Goal: Task Accomplishment & Management: Use online tool/utility

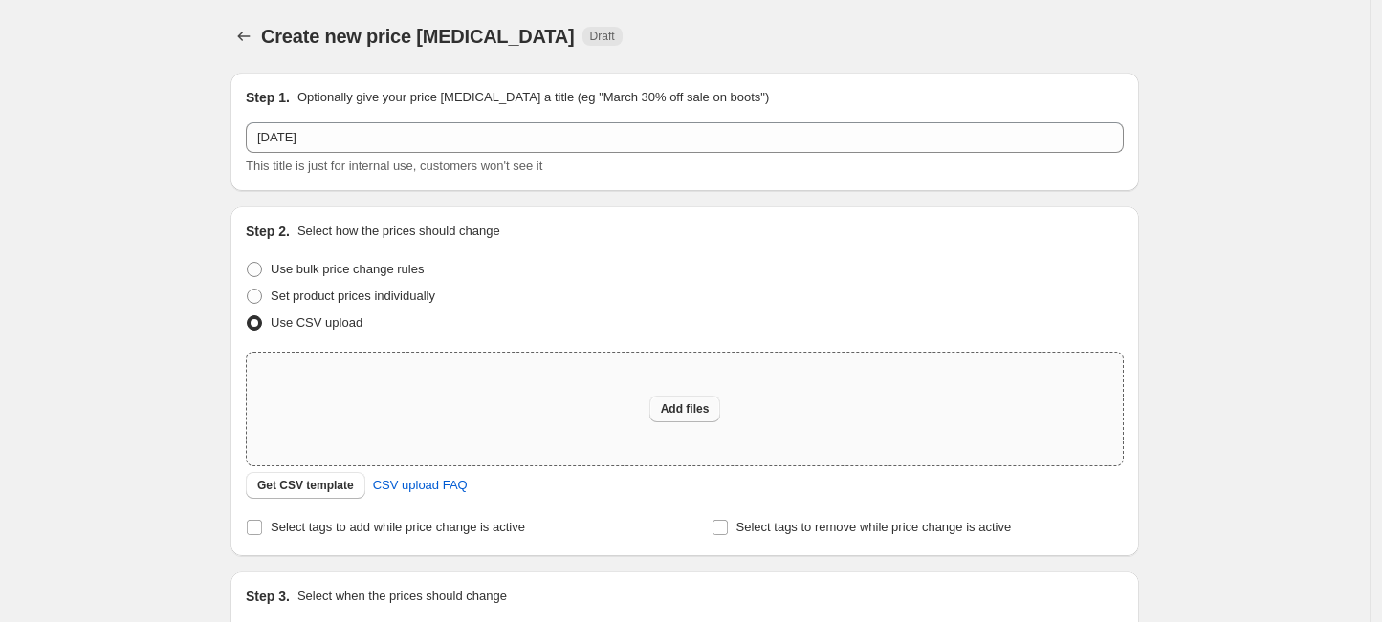
click at [721, 419] on button "Add files" at bounding box center [685, 409] width 72 height 27
type input "C:\fakepath\[DATE] Sale - Final.csv"
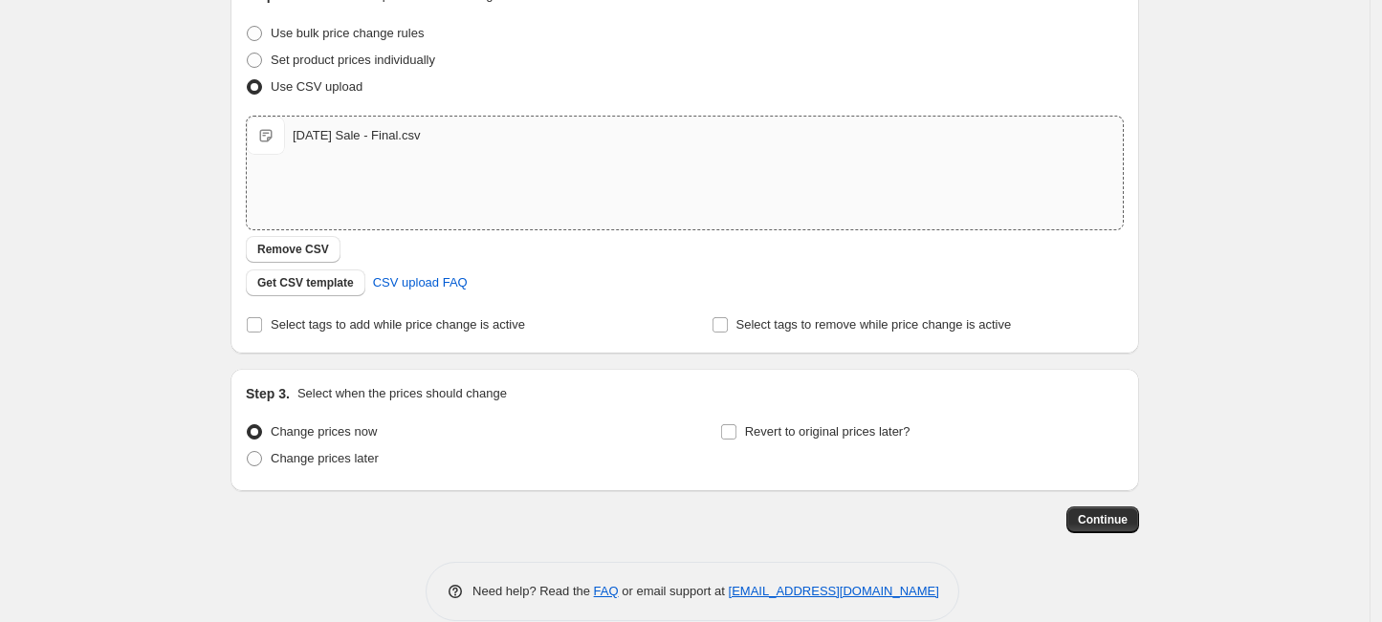
scroll to position [239, 0]
click at [314, 449] on span "Change prices later" at bounding box center [325, 455] width 108 height 14
click at [248, 449] on input "Change prices later" at bounding box center [247, 448] width 1 height 1
radio input "true"
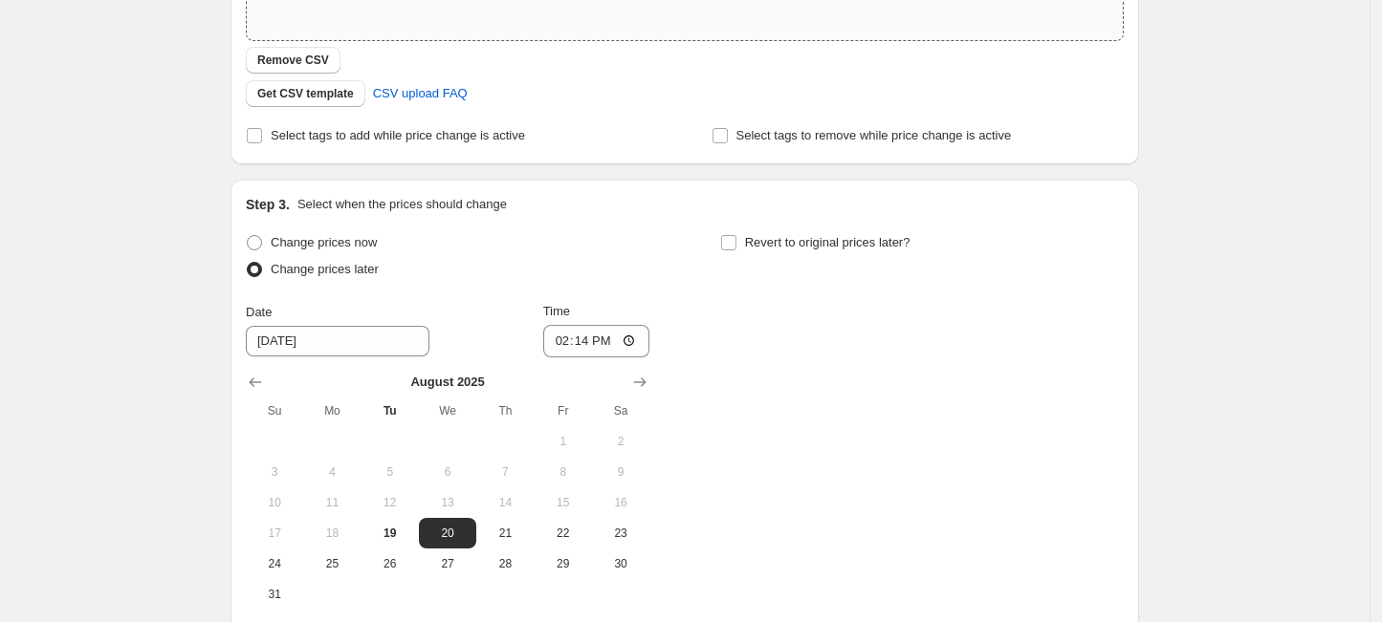
scroll to position [478, 0]
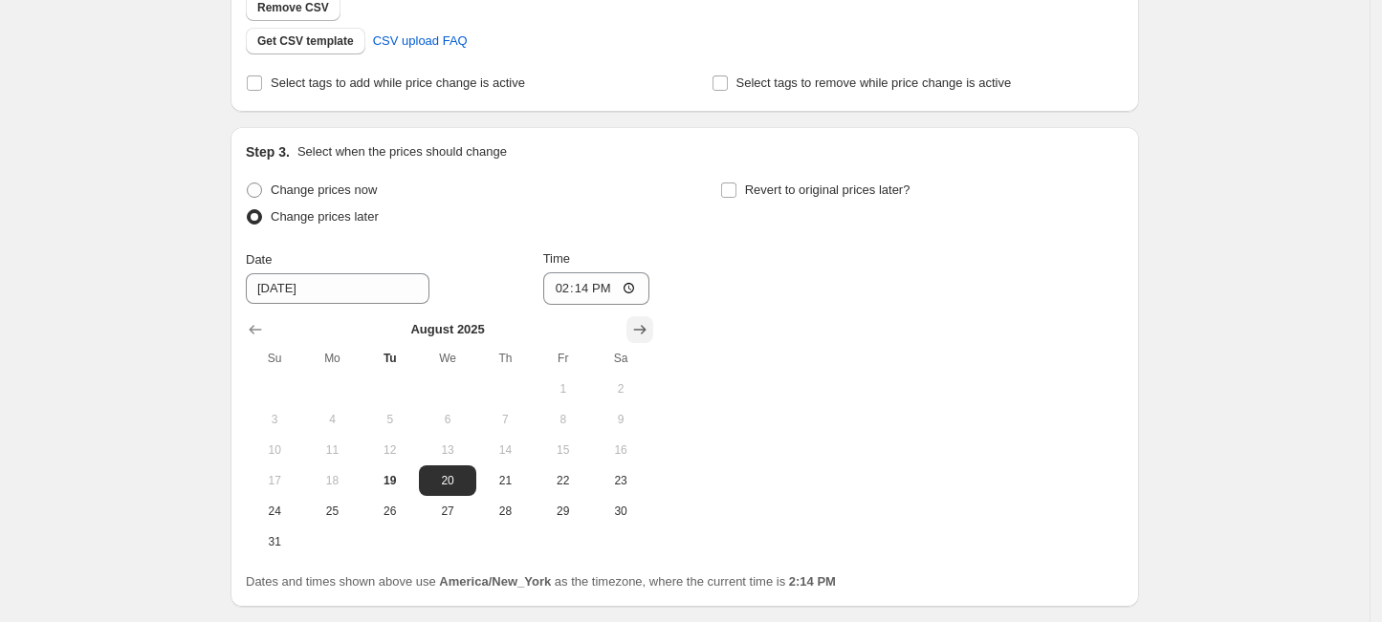
click at [639, 333] on icon "Show next month, September 2025" at bounding box center [639, 329] width 19 height 19
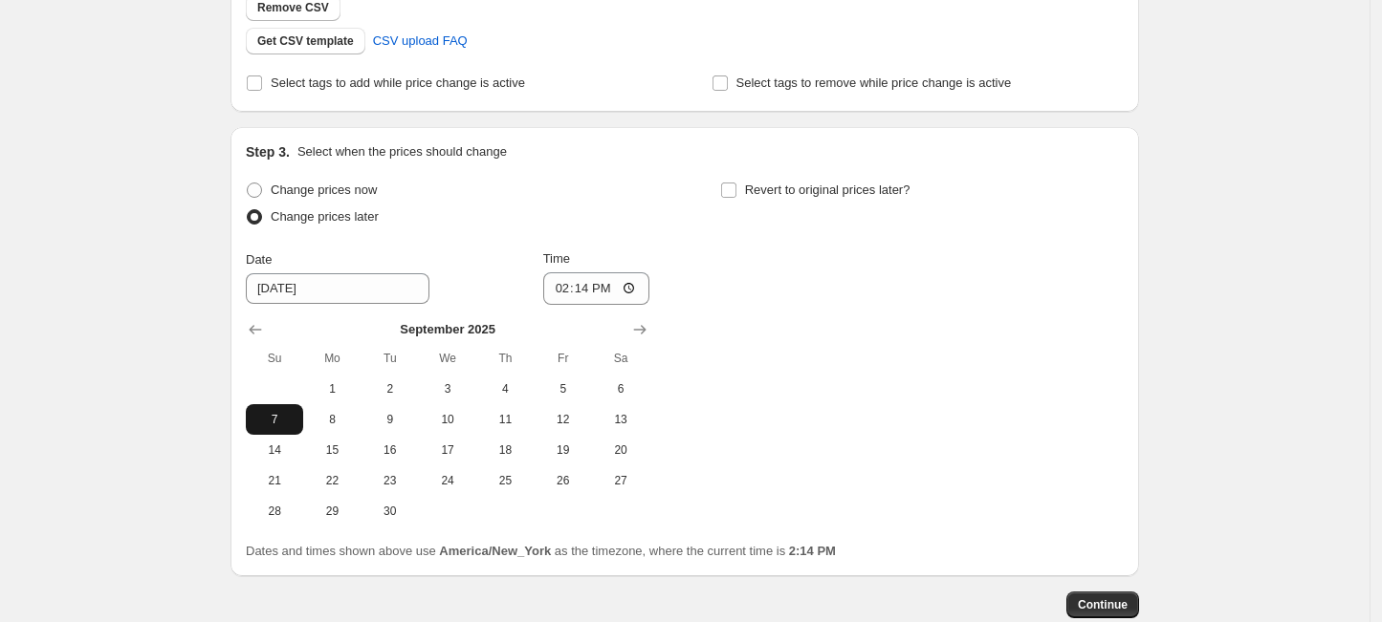
click at [280, 412] on span "7" at bounding box center [274, 419] width 42 height 15
type input "[DATE]"
click at [565, 292] on input "14:14" at bounding box center [596, 289] width 107 height 33
click at [566, 285] on input "14:14" at bounding box center [596, 289] width 107 height 33
type input "00:00"
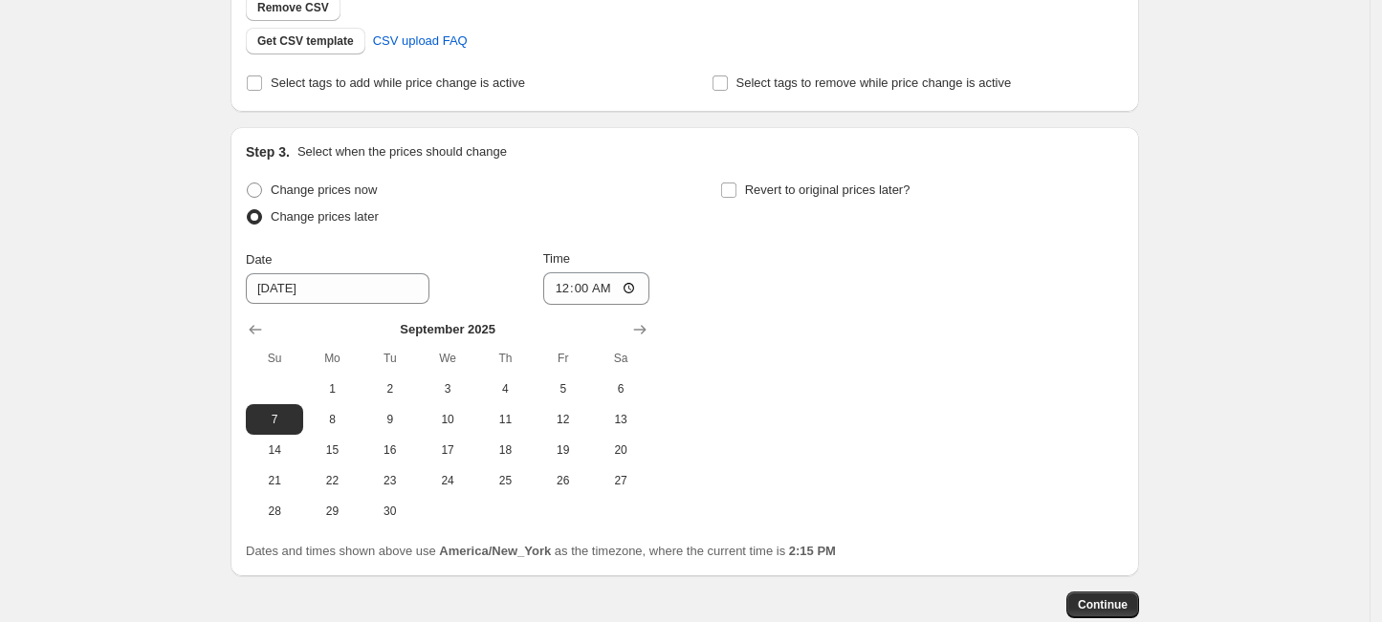
click at [1023, 359] on div "Change prices now Change prices later Date 9/7/2025 Time 00:00 September 2025 S…" at bounding box center [685, 352] width 878 height 350
click at [781, 191] on span "Revert to original prices later?" at bounding box center [827, 190] width 165 height 14
click at [736, 191] on input "Revert to original prices later?" at bounding box center [728, 190] width 15 height 15
checkbox input "true"
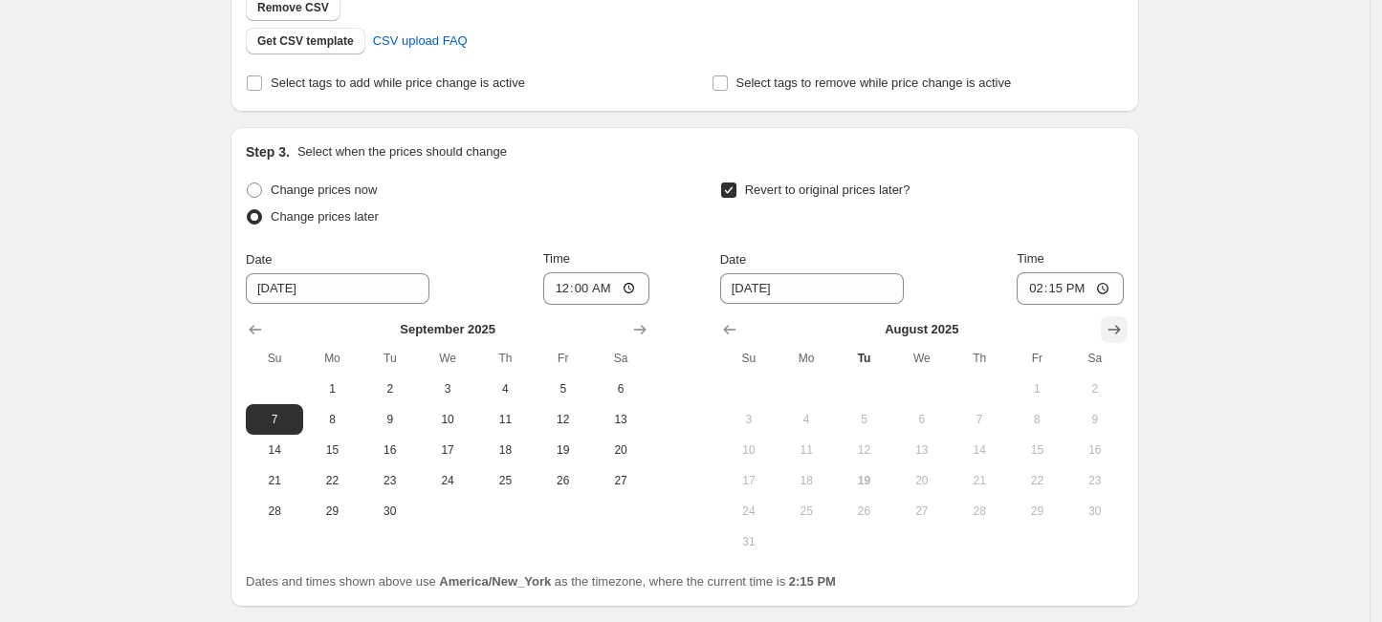
click at [1111, 331] on icon "Show next month, September 2025" at bounding box center [1113, 329] width 19 height 19
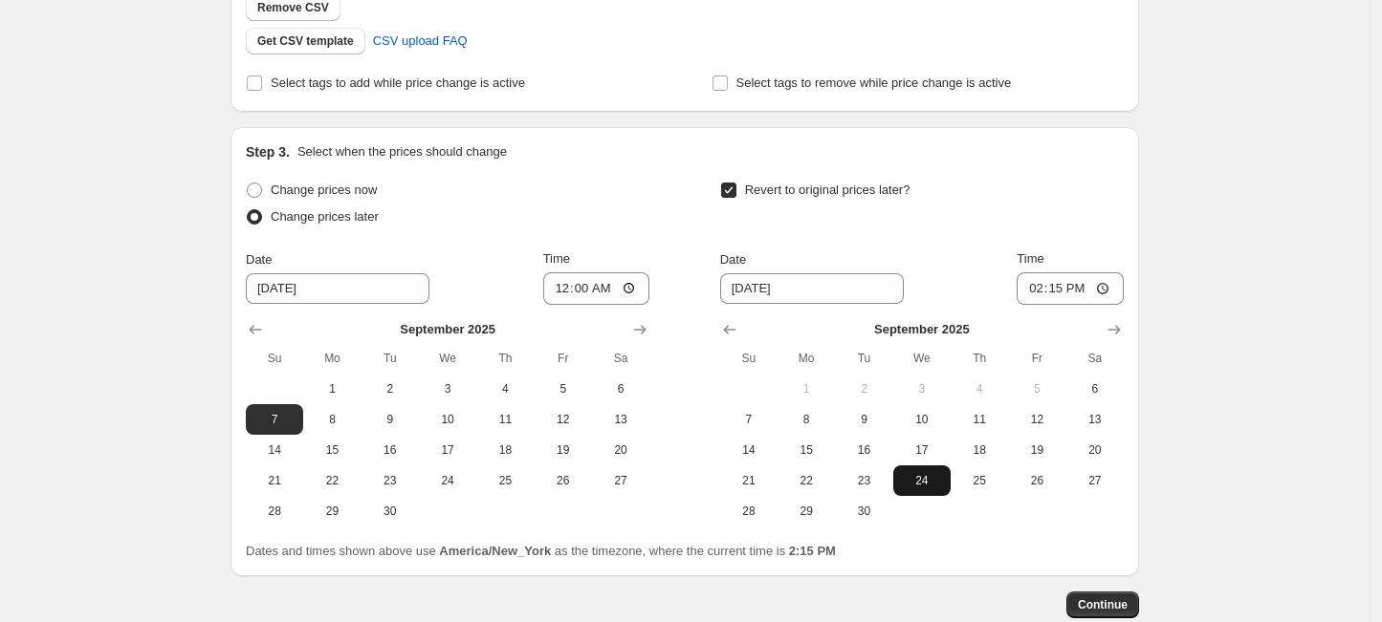
click at [916, 482] on span "24" at bounding box center [922, 480] width 42 height 15
type input "[DATE]"
click at [1040, 288] on input "14:15" at bounding box center [1069, 289] width 107 height 33
type input "23:59"
click at [1217, 326] on div "Create new price change job. This page is ready Create new price change job Dra…" at bounding box center [684, 128] width 1369 height 1213
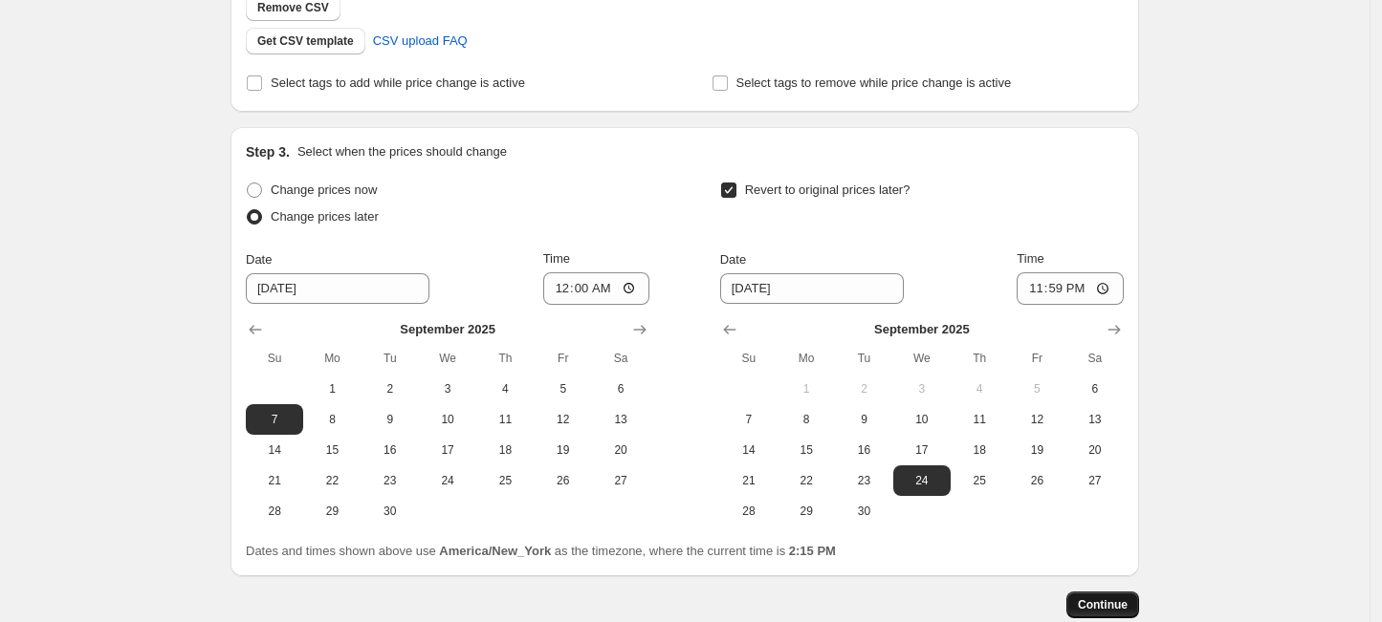
click at [1101, 599] on span "Continue" at bounding box center [1103, 605] width 50 height 15
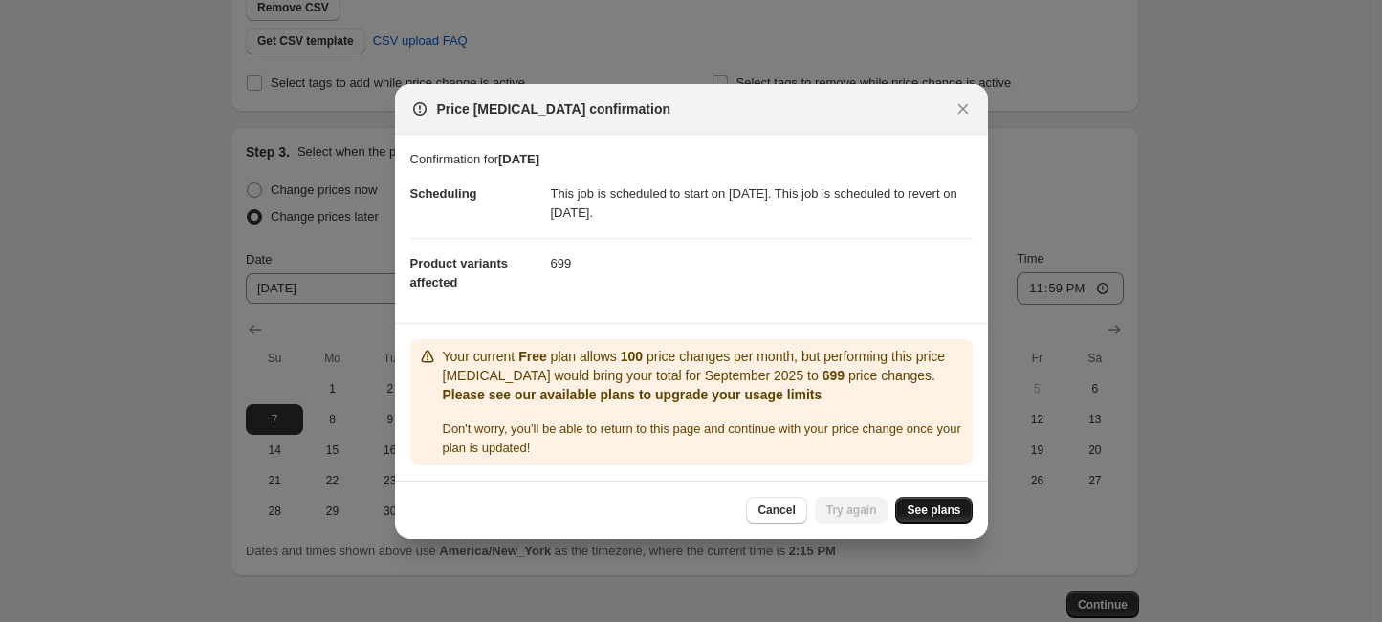
click at [927, 514] on span "See plans" at bounding box center [933, 510] width 54 height 15
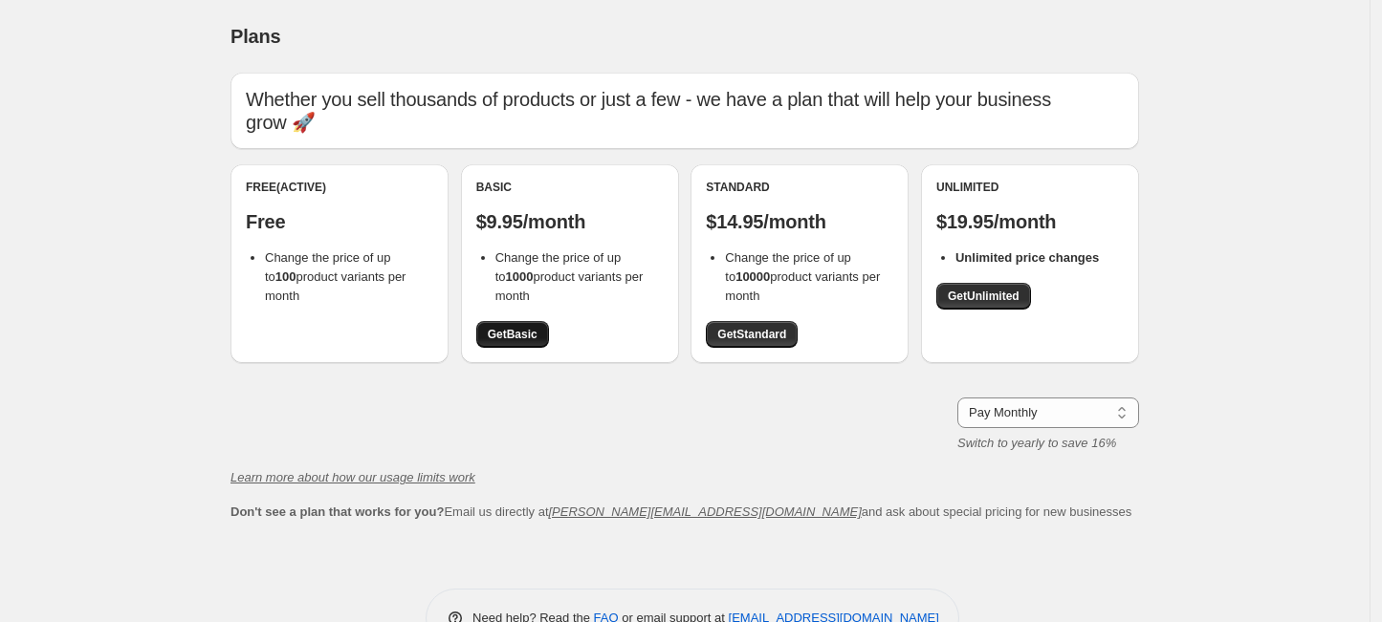
click at [503, 343] on link "Get Basic" at bounding box center [512, 334] width 73 height 27
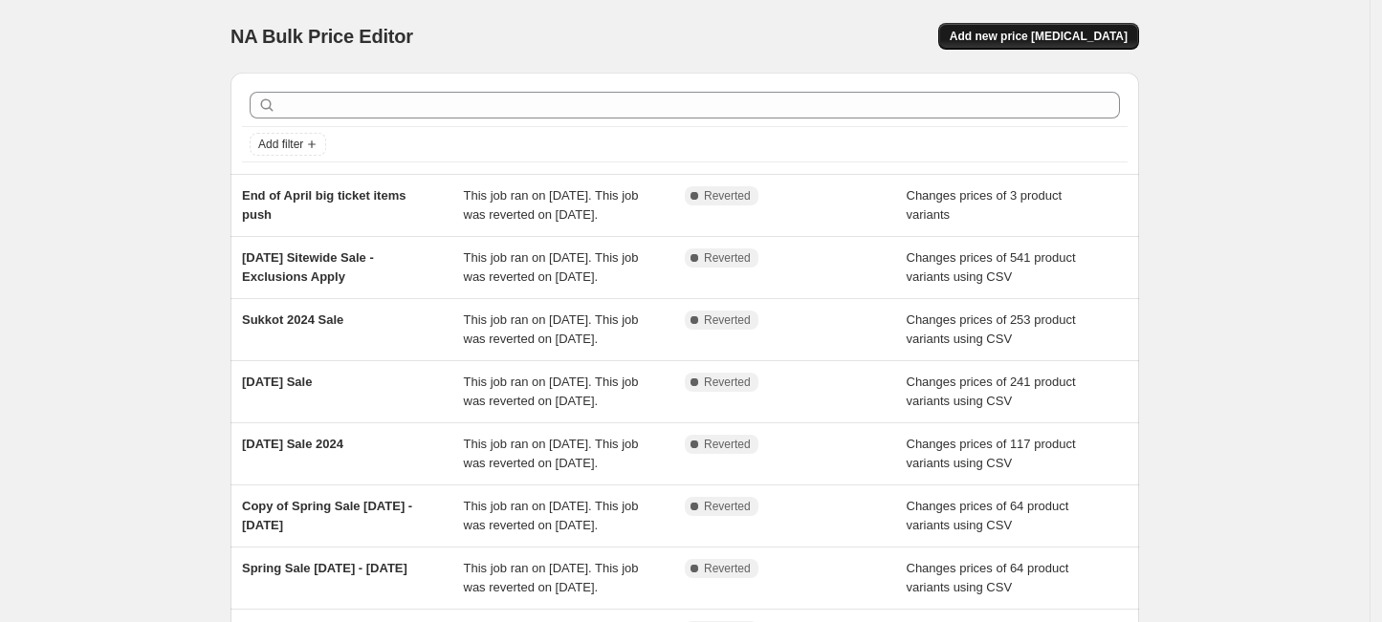
click at [1107, 39] on span "Add new price change job" at bounding box center [1038, 36] width 178 height 15
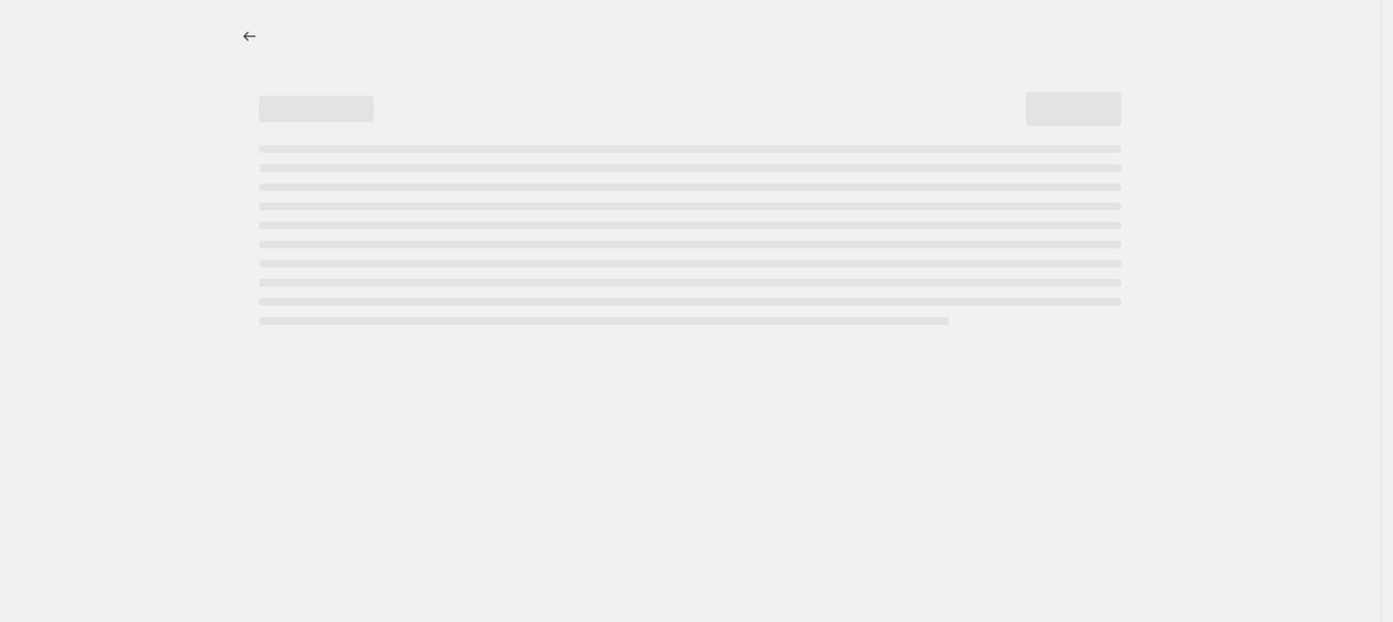
select select "percentage"
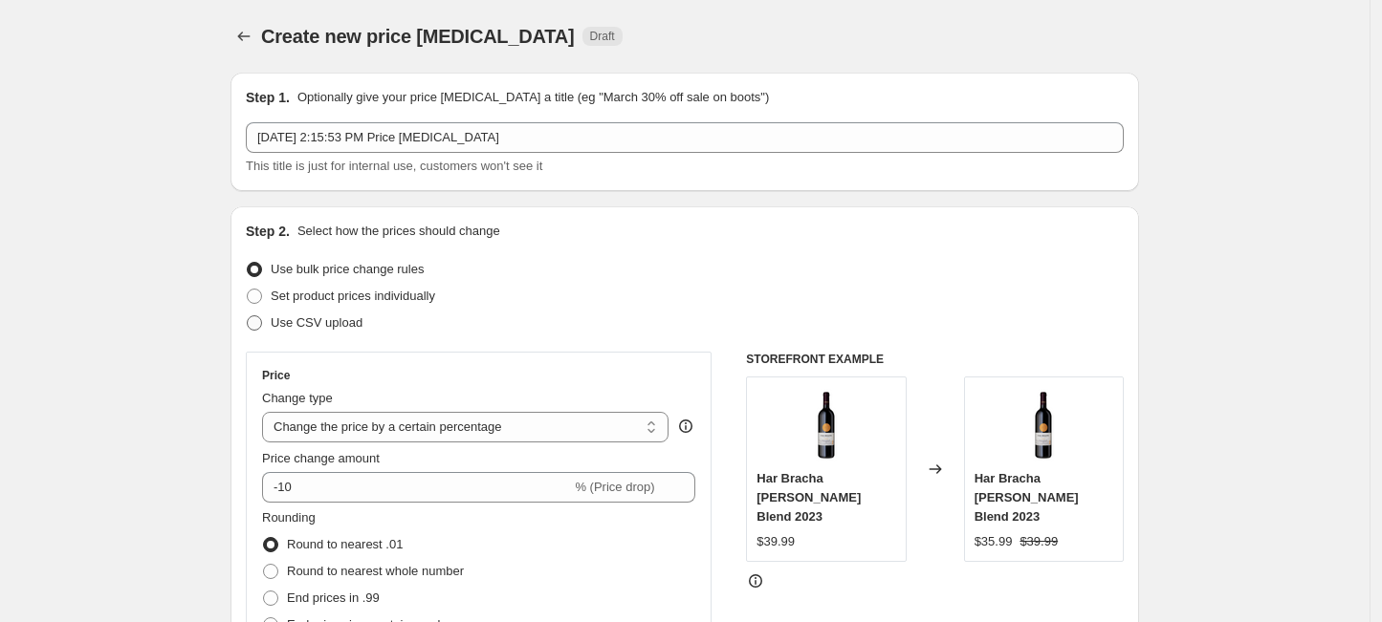
click at [279, 323] on span "Use CSV upload" at bounding box center [317, 323] width 92 height 14
click at [248, 316] on input "Use CSV upload" at bounding box center [247, 316] width 1 height 1
radio input "true"
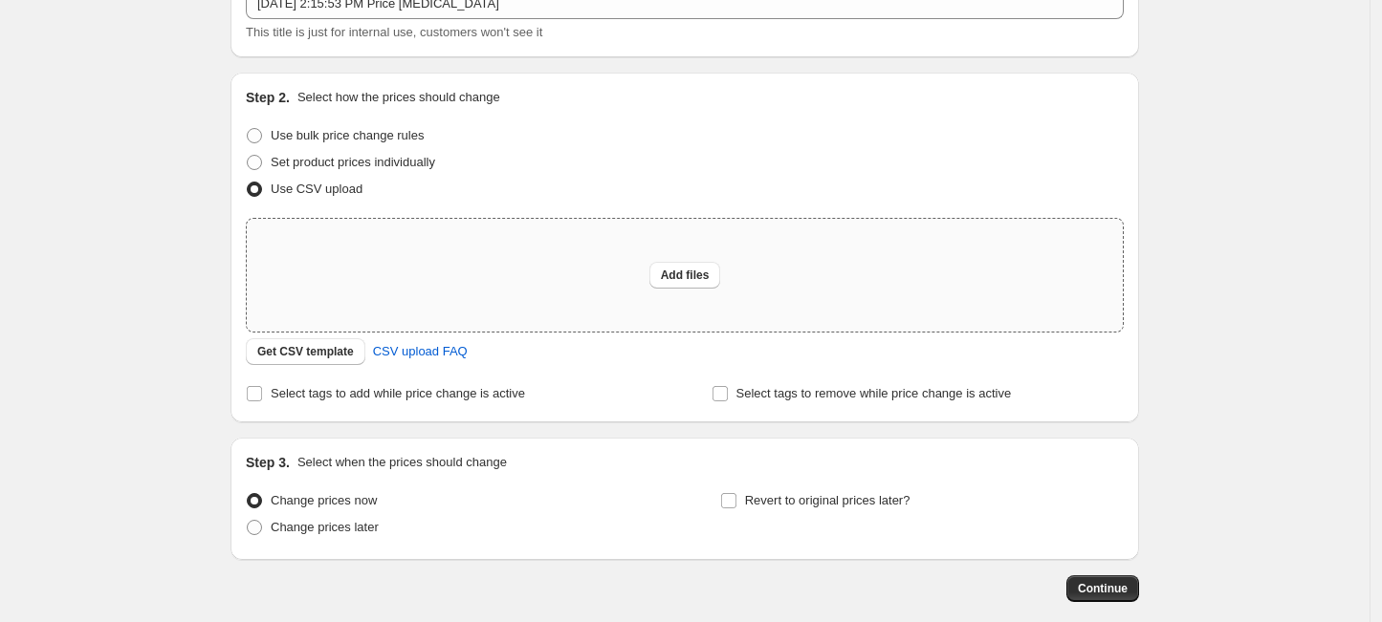
scroll to position [230, 0]
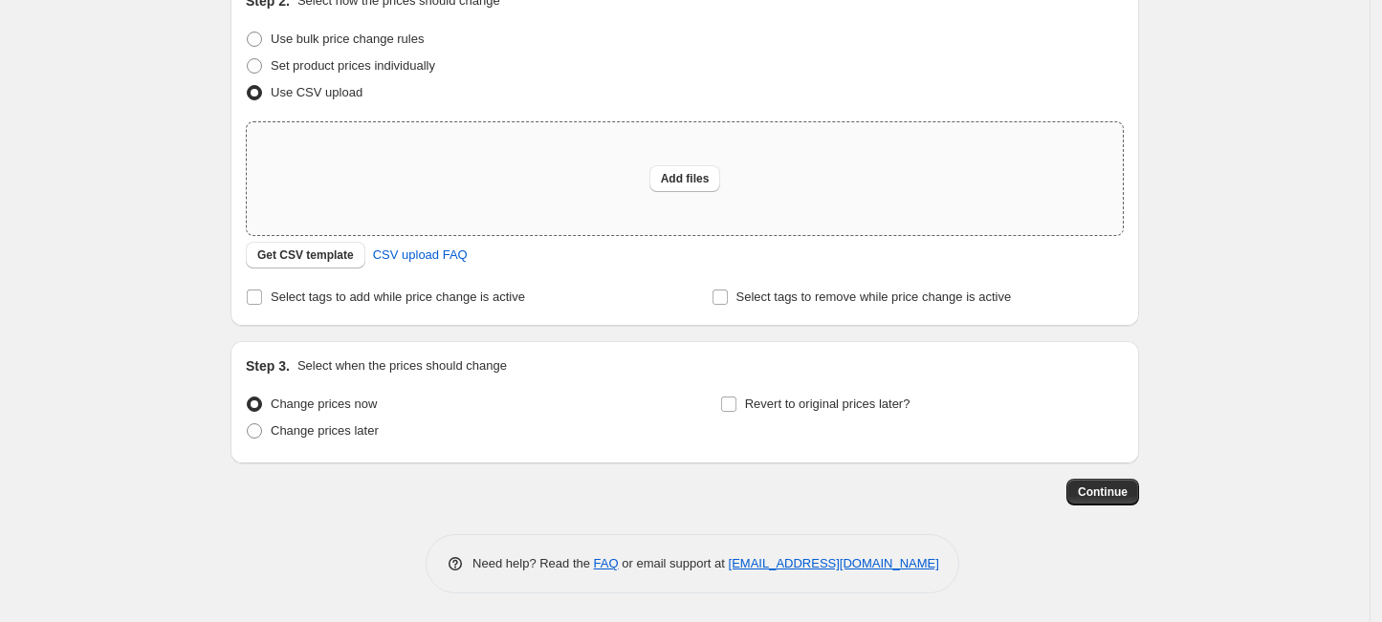
click at [570, 156] on div "Add files" at bounding box center [685, 178] width 876 height 113
type input "C:\fakepath\Rosh Hashanah 2025 Sale - Final.csv"
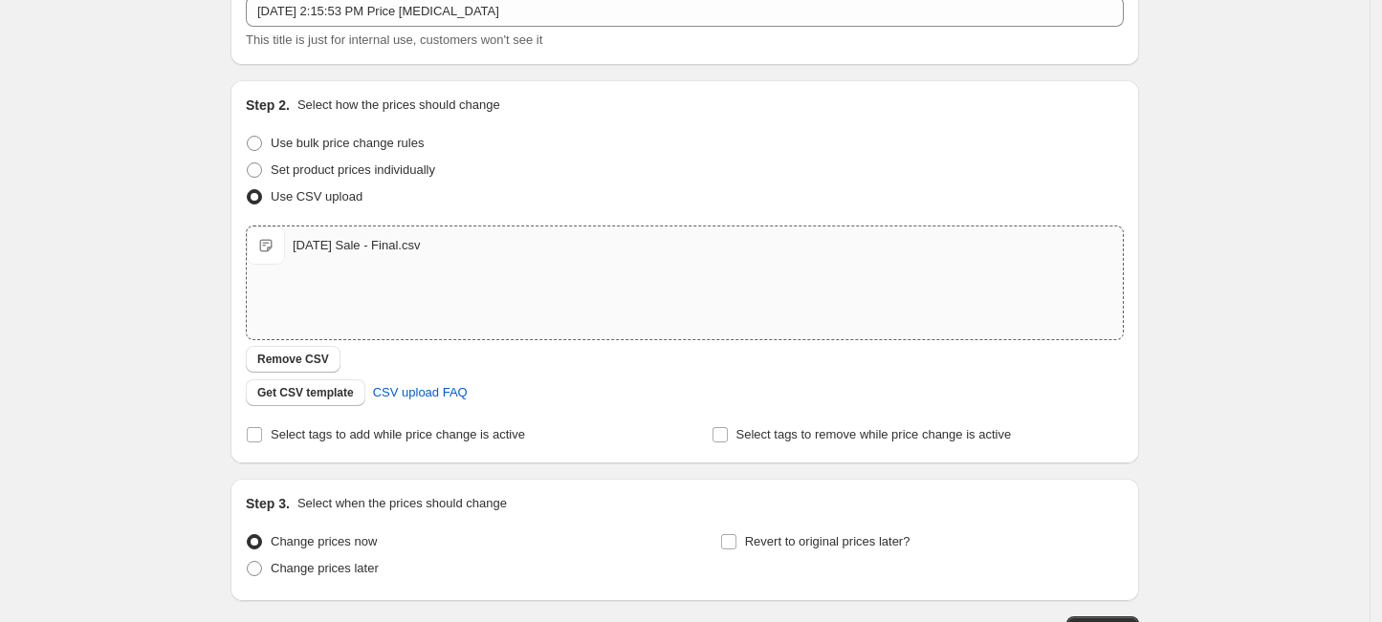
scroll to position [0, 0]
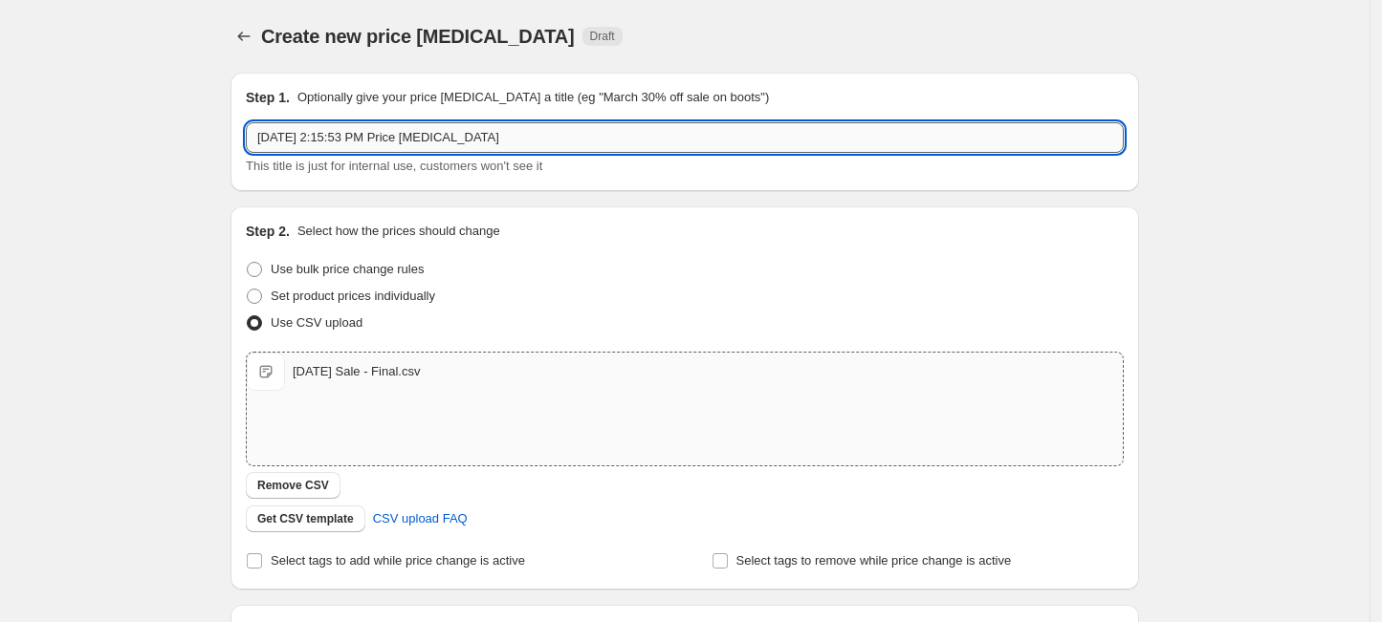
click at [354, 127] on input "Aug 19, 2025, 2:15:53 PM Price change job" at bounding box center [685, 137] width 878 height 31
type input "Rosh Hashanah 2025"
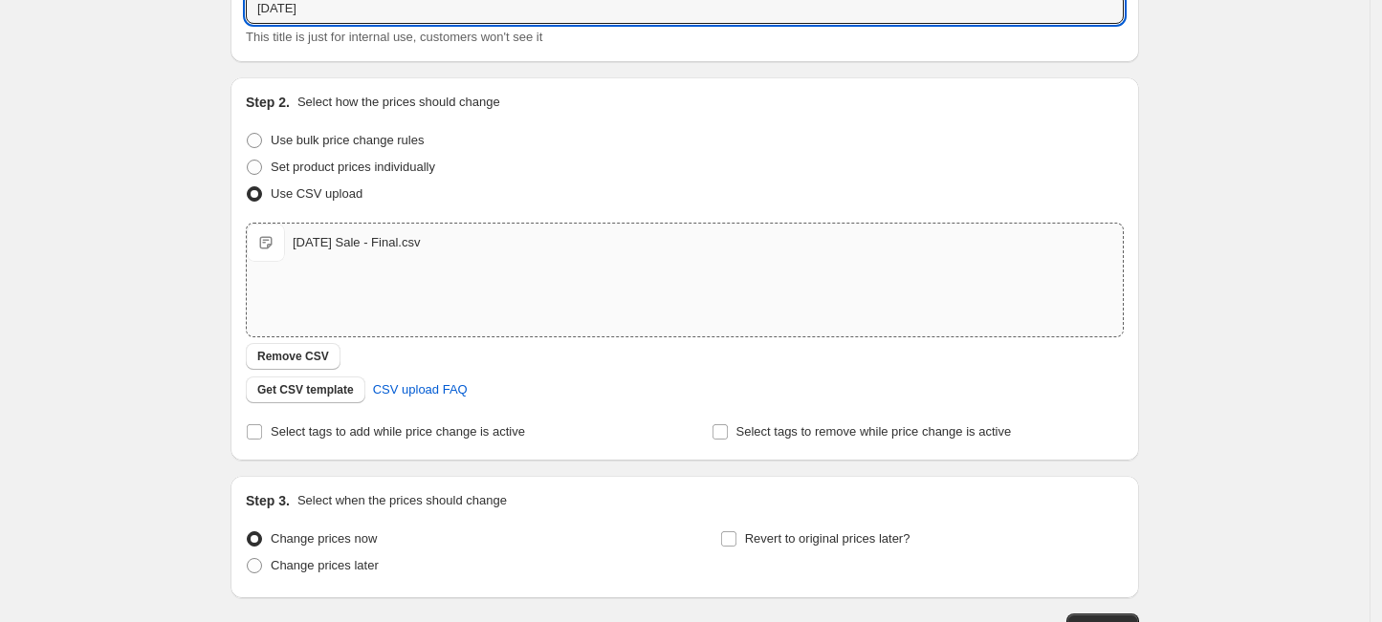
scroll to position [239, 0]
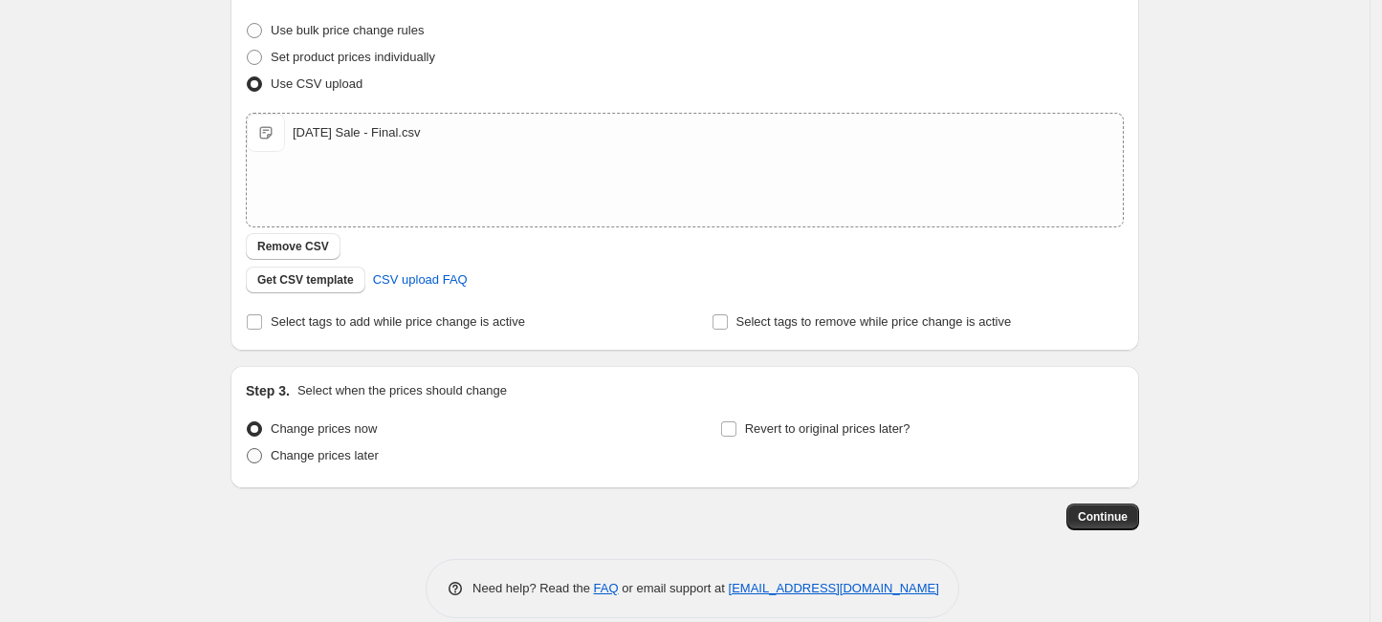
click at [304, 461] on span "Change prices later" at bounding box center [325, 455] width 108 height 14
click at [248, 449] on input "Change prices later" at bounding box center [247, 448] width 1 height 1
radio input "true"
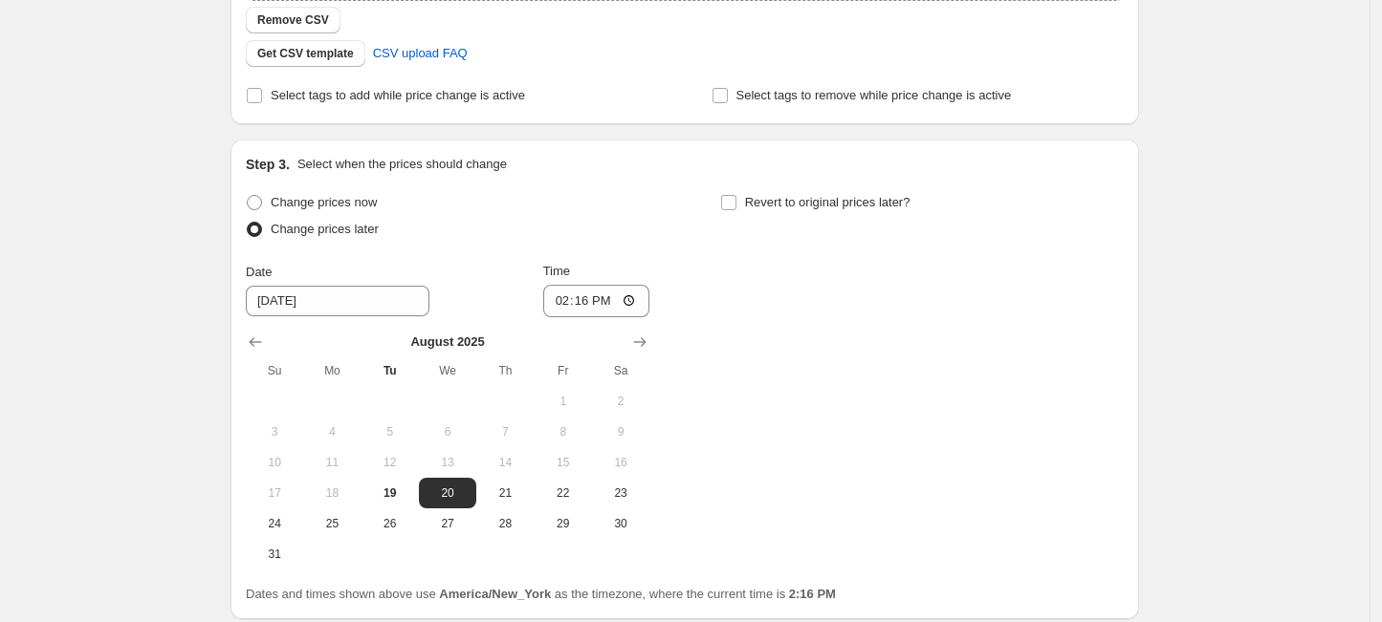
scroll to position [478, 0]
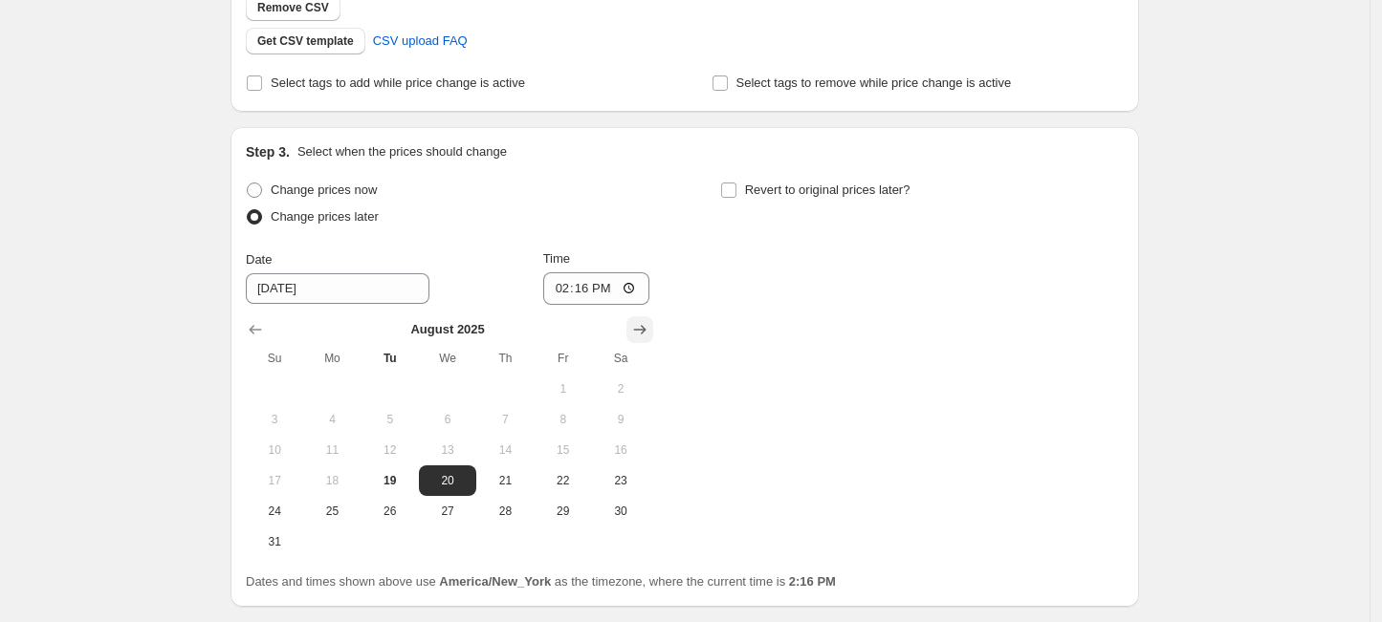
click at [646, 330] on icon "Show next month, September 2025" at bounding box center [640, 330] width 12 height 10
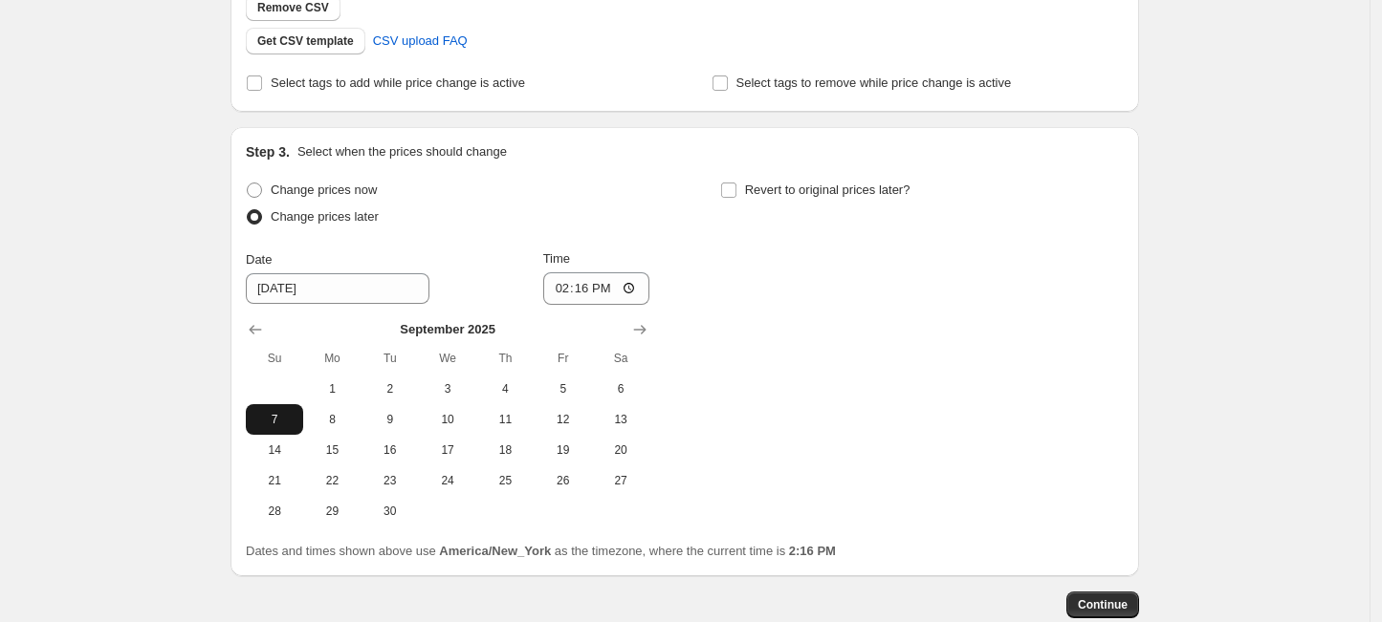
click at [284, 406] on button "7" at bounding box center [274, 419] width 57 height 31
type input "9/7/2025"
click at [564, 282] on input "14:16" at bounding box center [596, 289] width 107 height 33
type input "00:00"
click at [875, 192] on span "Revert to original prices later?" at bounding box center [827, 190] width 165 height 14
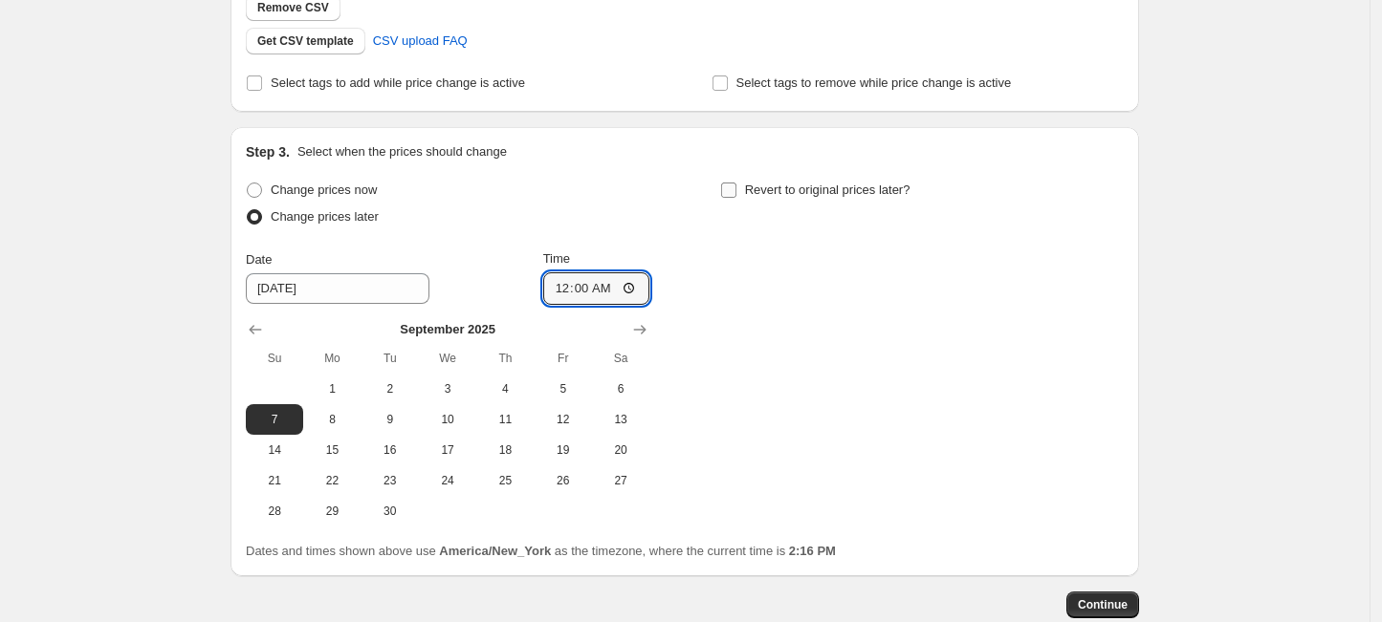
click at [736, 192] on input "Revert to original prices later?" at bounding box center [728, 190] width 15 height 15
checkbox input "true"
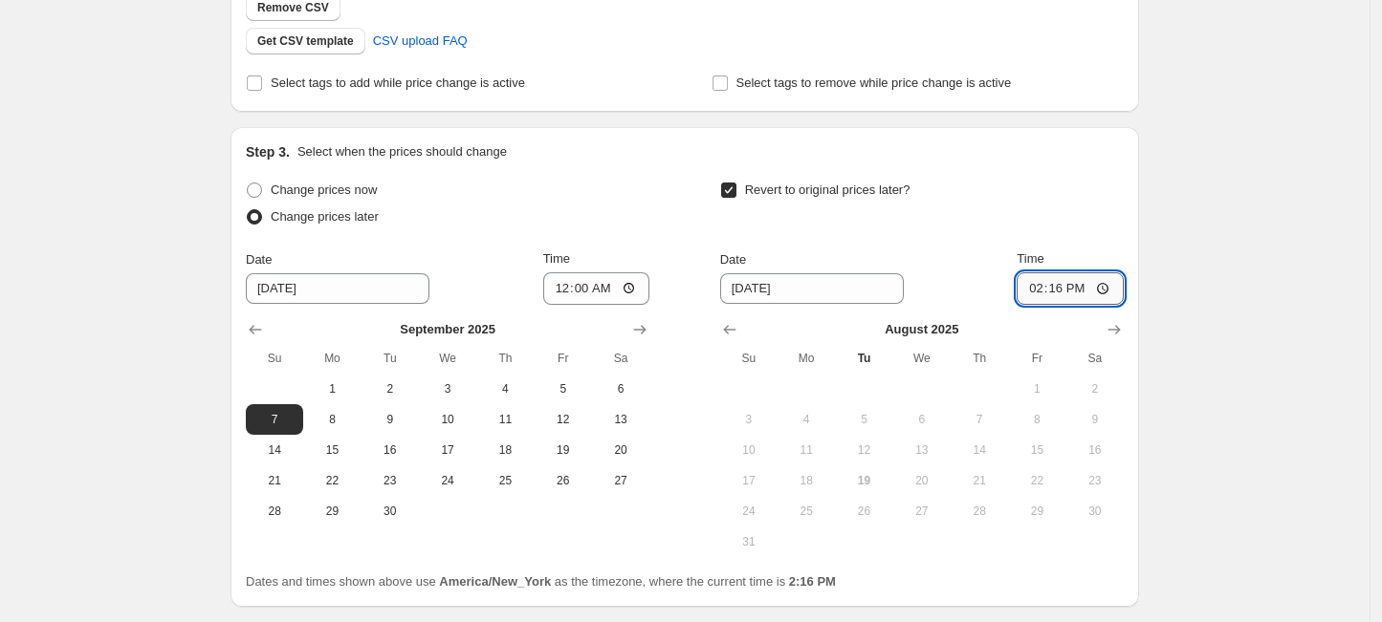
click at [1033, 284] on input "14:16" at bounding box center [1069, 289] width 107 height 33
type input "23:59"
click at [781, 286] on input "8/26/2025" at bounding box center [812, 288] width 184 height 31
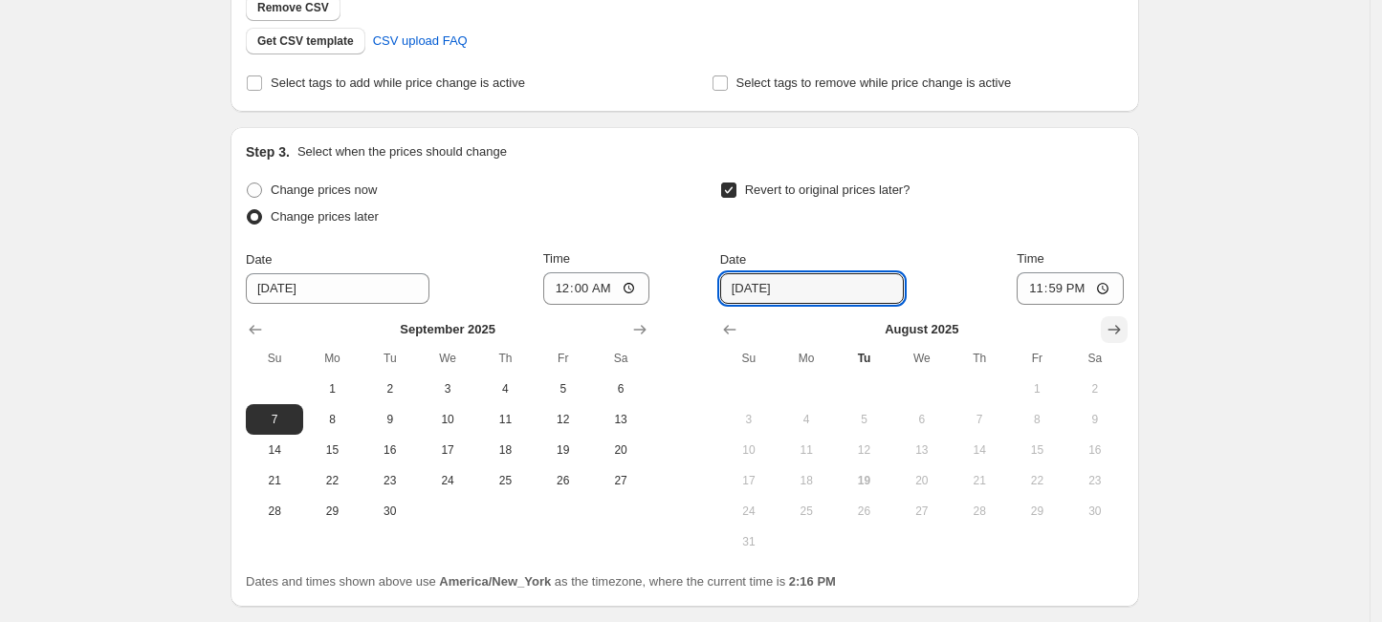
click at [1121, 334] on icon "Show next month, September 2025" at bounding box center [1113, 329] width 19 height 19
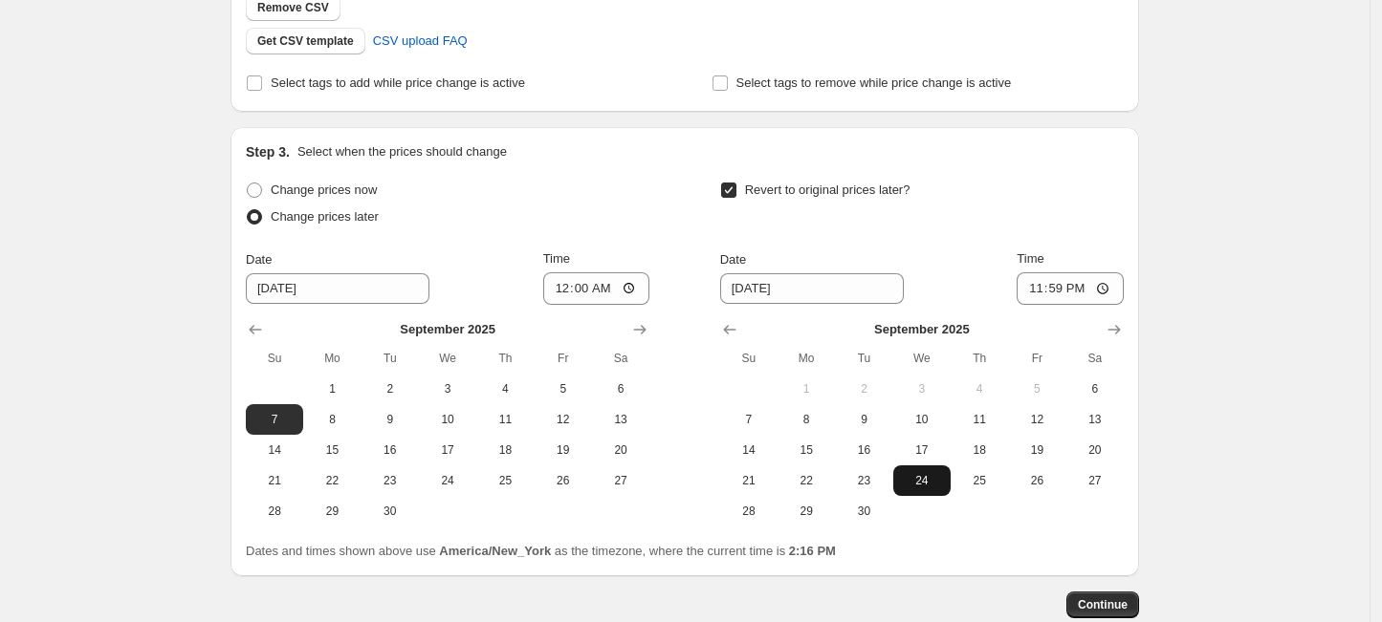
click at [915, 483] on span "24" at bounding box center [922, 480] width 42 height 15
type input "9/24/2025"
click at [1117, 606] on span "Continue" at bounding box center [1103, 605] width 50 height 15
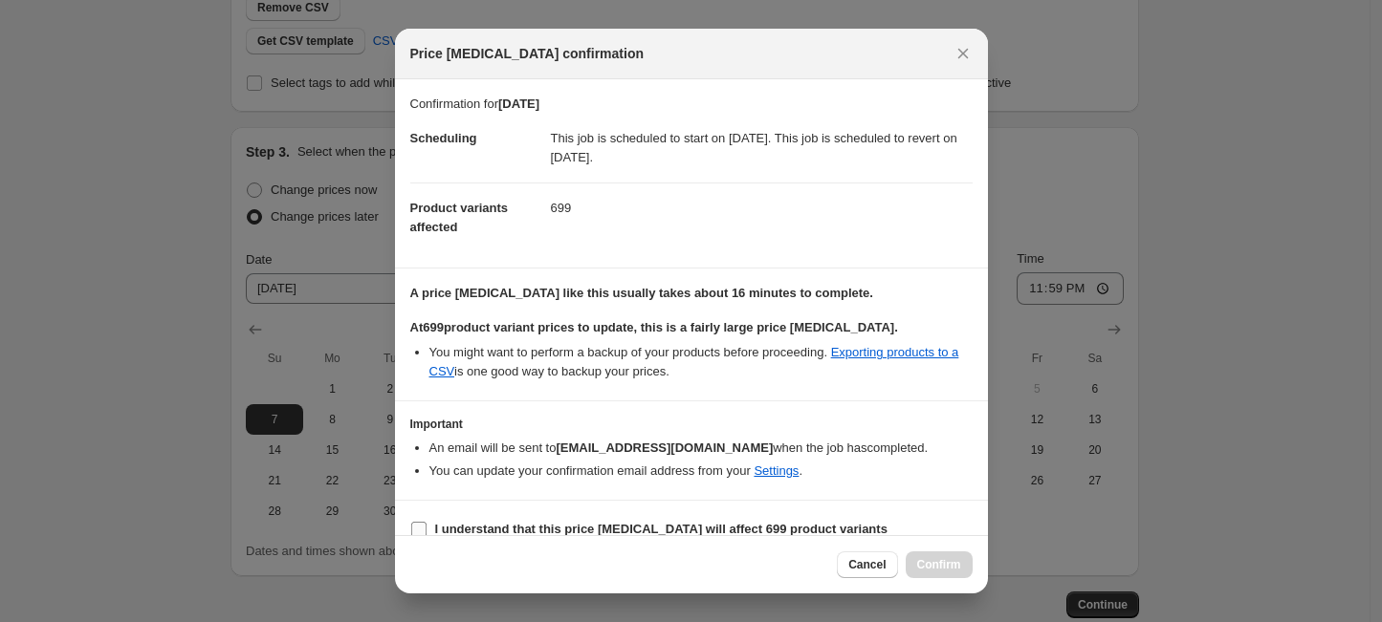
click at [473, 522] on b "I understand that this price change job will affect 699 product variants" at bounding box center [661, 529] width 452 height 14
click at [426, 522] on input "I understand that this price change job will affect 699 product variants" at bounding box center [418, 529] width 15 height 15
checkbox input "true"
click at [926, 557] on span "Confirm" at bounding box center [939, 564] width 44 height 15
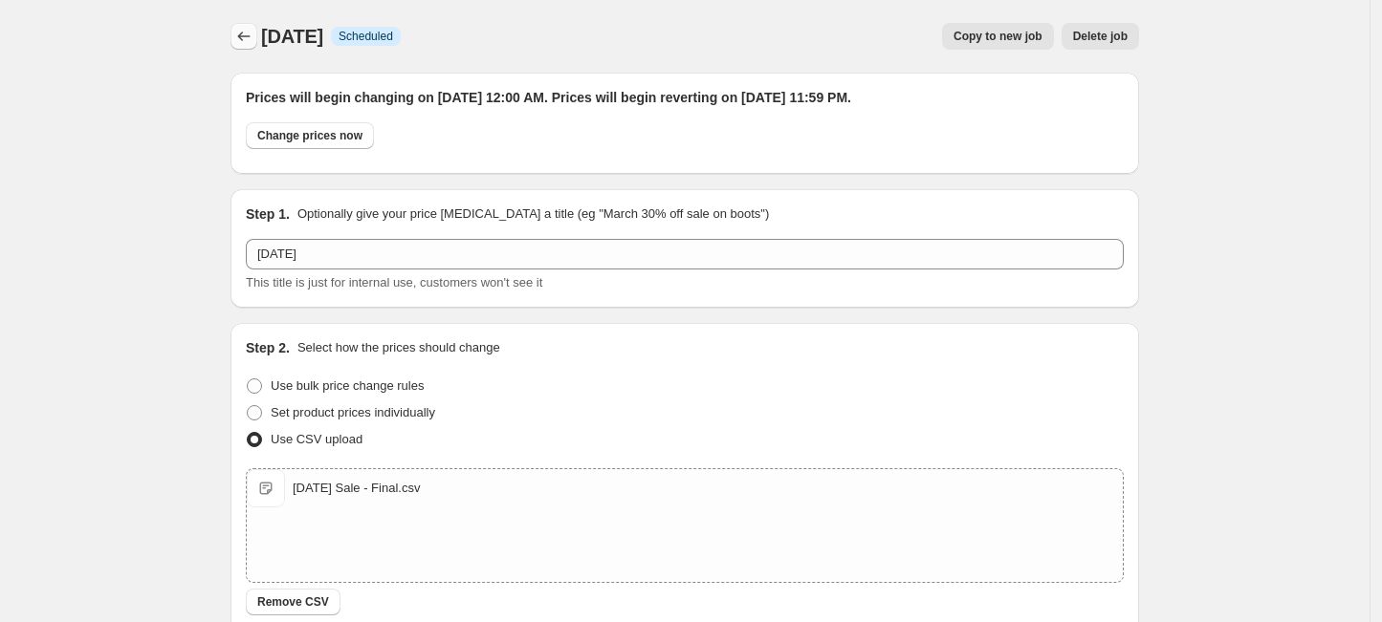
click at [247, 38] on icon "Price change jobs" at bounding box center [243, 36] width 19 height 19
